Goal: Information Seeking & Learning: Learn about a topic

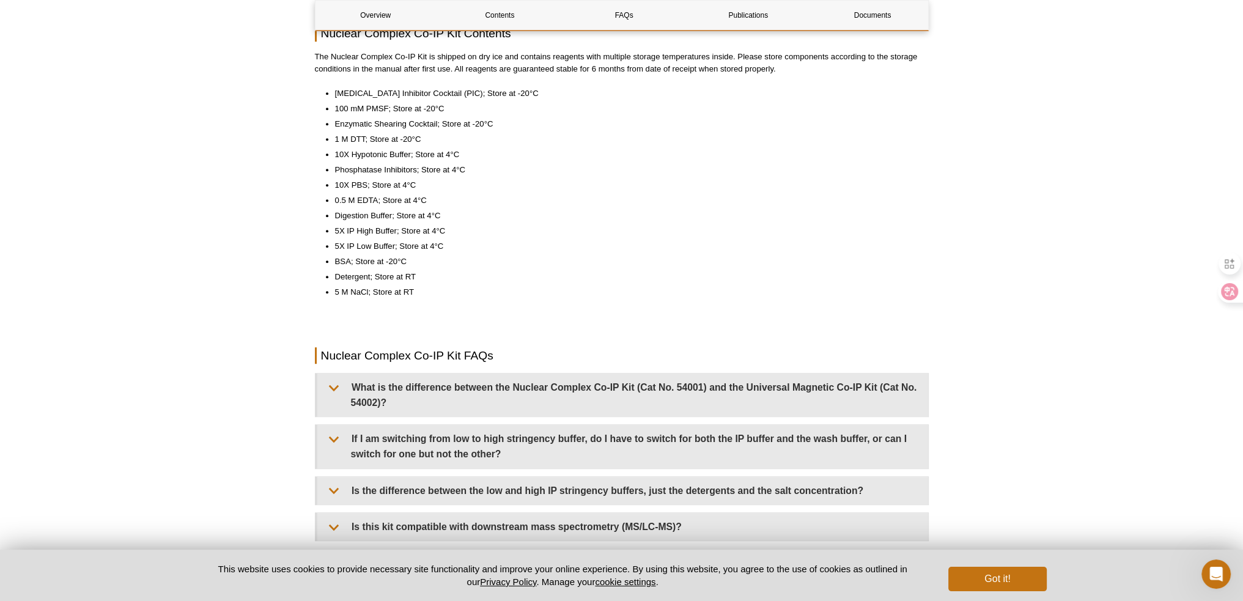
scroll to position [856, 0]
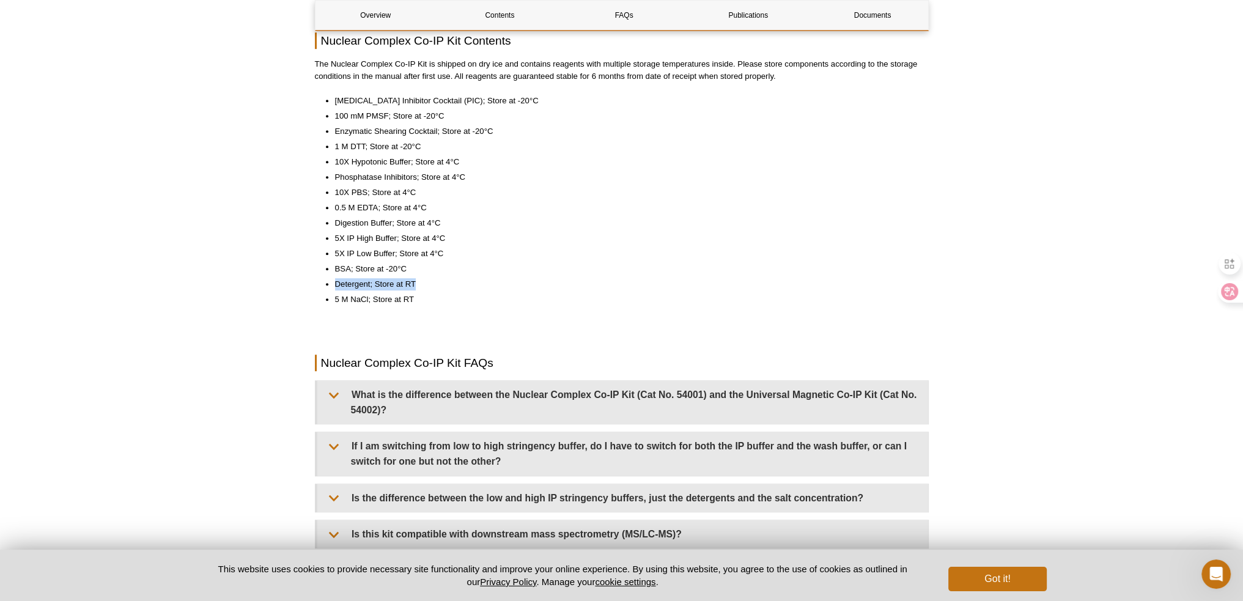
drag, startPoint x: 330, startPoint y: 285, endPoint x: 466, endPoint y: 281, distance: 135.8
click at [450, 281] on ul "[MEDICAL_DATA] Inhibitor Cocktail (PIC); Store at -20°C 100 mM PMSF; Store at -…" at bounding box center [616, 200] width 602 height 211
click at [631, 283] on li "Detergent; Store at RT" at bounding box center [626, 284] width 582 height 12
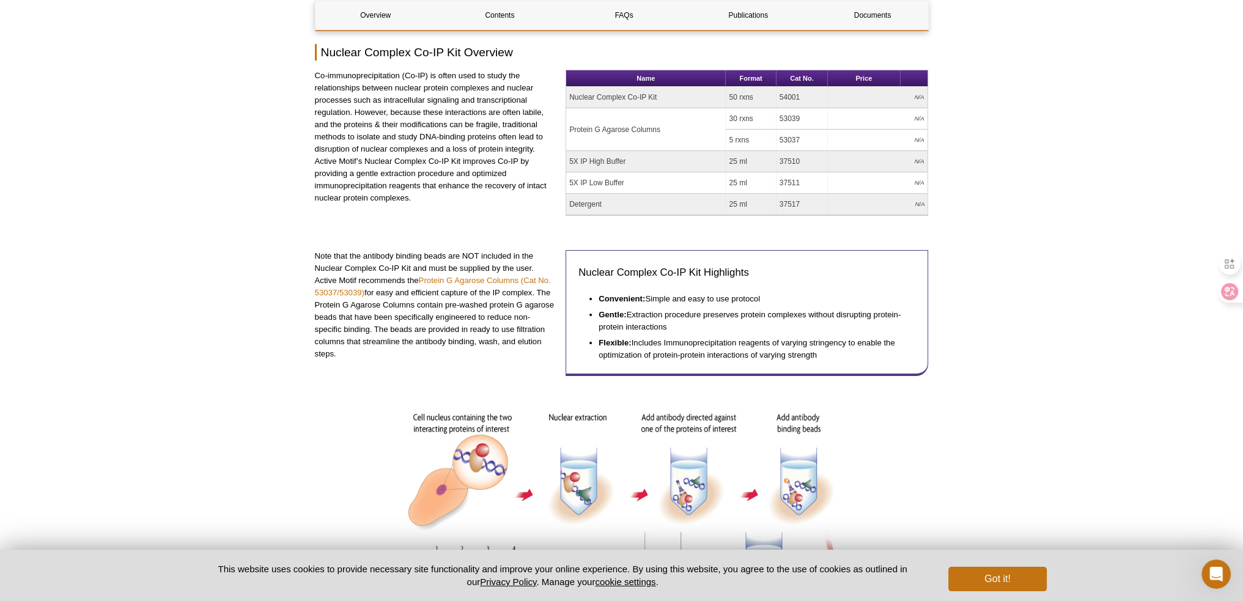
scroll to position [0, 0]
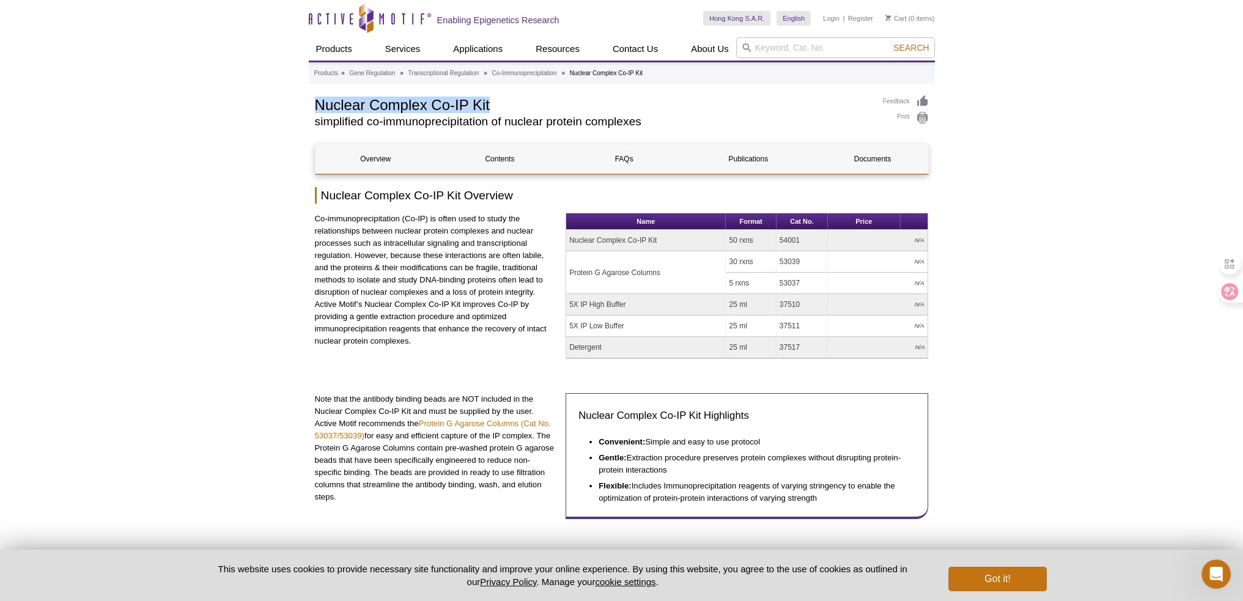
drag, startPoint x: 312, startPoint y: 108, endPoint x: 541, endPoint y: 97, distance: 229.0
copy h1 "Nuclear Complex Co-IP Kit"
click at [498, 128] on div "Nuclear Complex Co-IP Kit simplified co-immunoprecipitation of nuclear protein …" at bounding box center [593, 114] width 556 height 39
drag, startPoint x: 421, startPoint y: 121, endPoint x: 656, endPoint y: 127, distance: 234.9
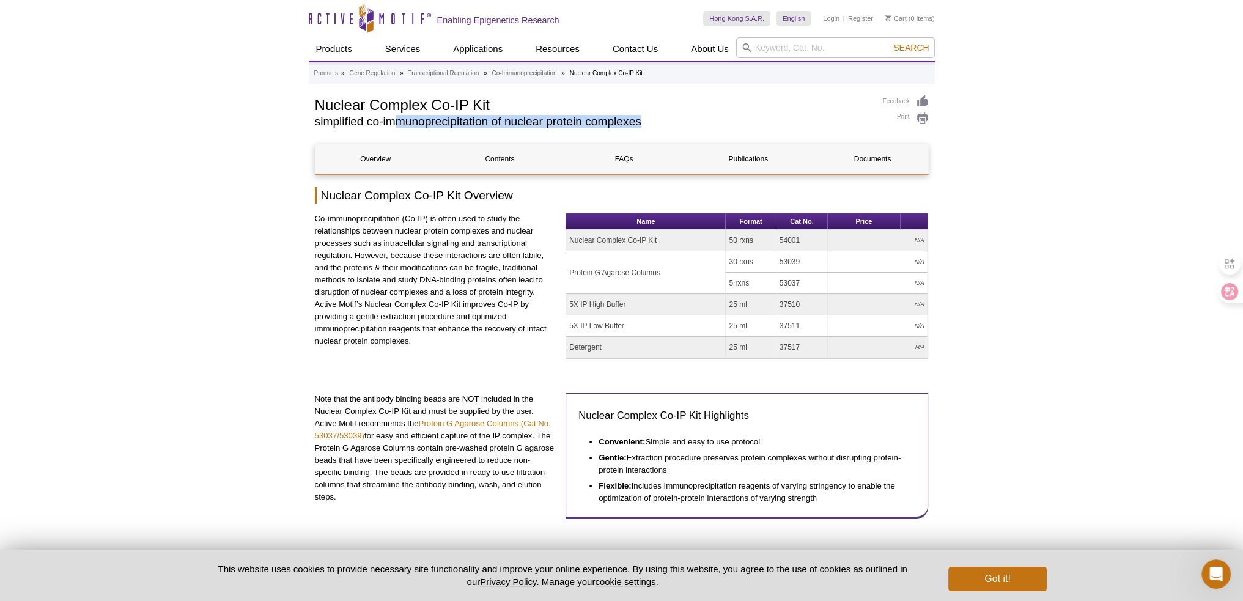
click at [656, 127] on div "Nuclear Complex Co-IP Kit simplified co-immunoprecipitation of nuclear protein …" at bounding box center [593, 114] width 556 height 39
click at [690, 123] on h2 "simplified co-immunoprecipitation of nuclear protein complexes" at bounding box center [593, 121] width 556 height 11
